Goal: Information Seeking & Learning: Find specific fact

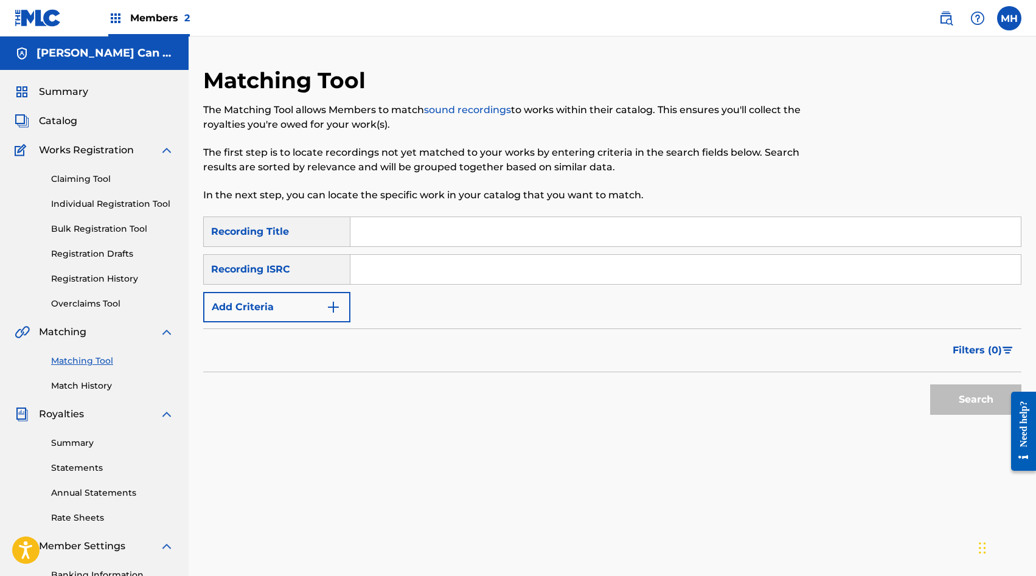
click at [85, 360] on link "Matching Tool" at bounding box center [112, 361] width 123 height 13
click at [522, 247] on div "SearchWithCriteria22cab386-55a8-4f7a-aa82-4855bd499f78 Recording Title SearchWi…" at bounding box center [612, 270] width 818 height 106
click at [530, 226] on input "Search Form" at bounding box center [685, 231] width 670 height 29
click at [378, 271] on input "Search Form" at bounding box center [685, 269] width 670 height 29
type input "QZZ7S2515972"
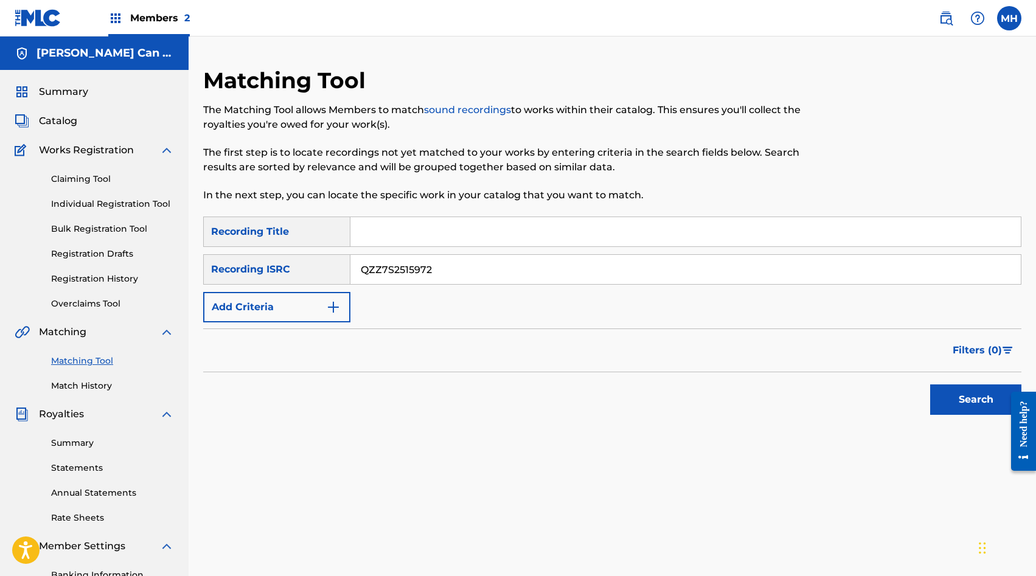
click at [431, 227] on input "Search Form" at bounding box center [685, 231] width 670 height 29
type input "magical (feat. [PERSON_NAME])"
click at [930, 384] on button "Search" at bounding box center [975, 399] width 91 height 30
